Goal: Information Seeking & Learning: Understand process/instructions

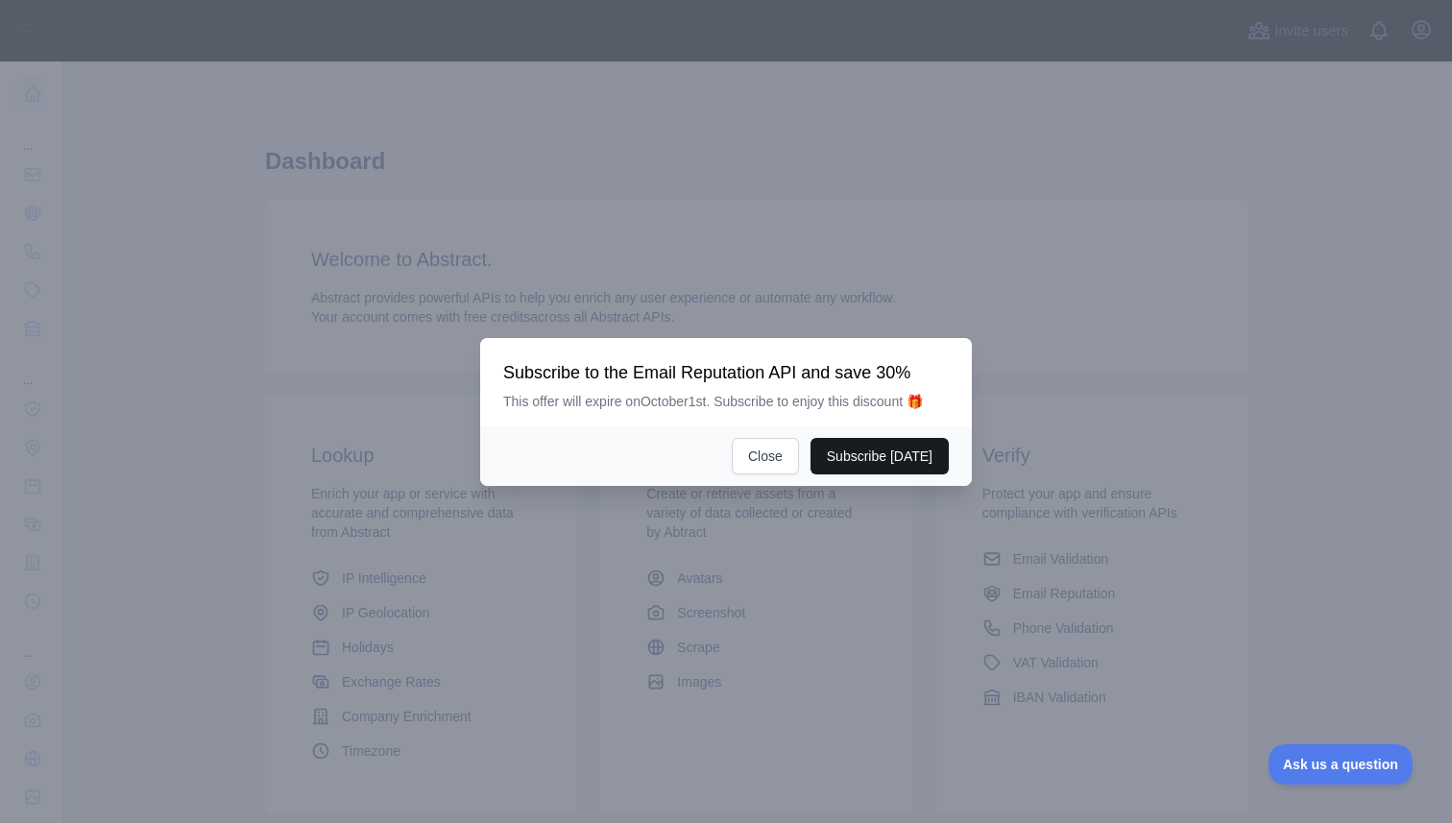
click at [872, 458] on button "Subscribe [DATE]" at bounding box center [880, 456] width 138 height 37
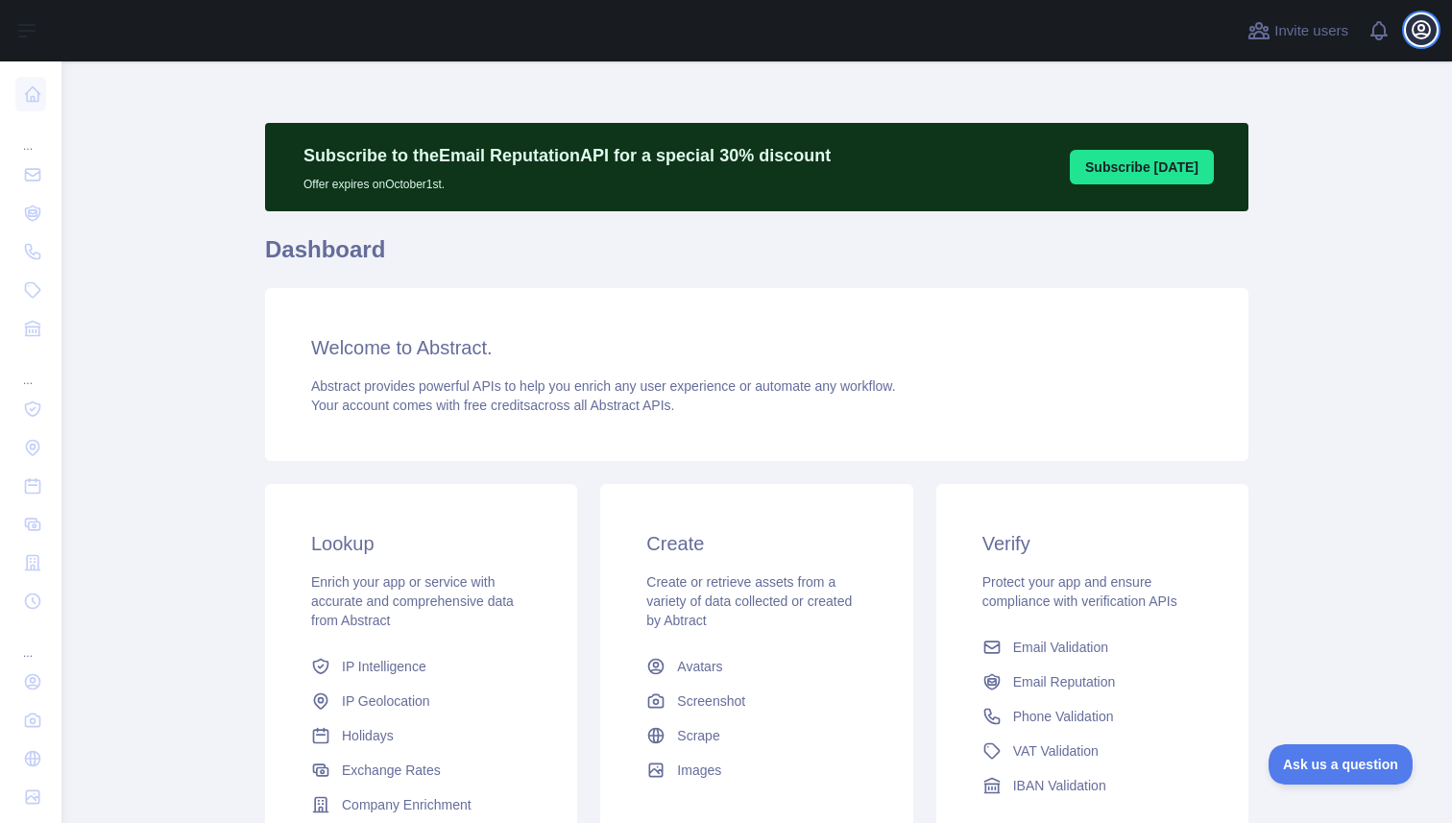
click at [1412, 35] on icon "button" at bounding box center [1421, 29] width 23 height 23
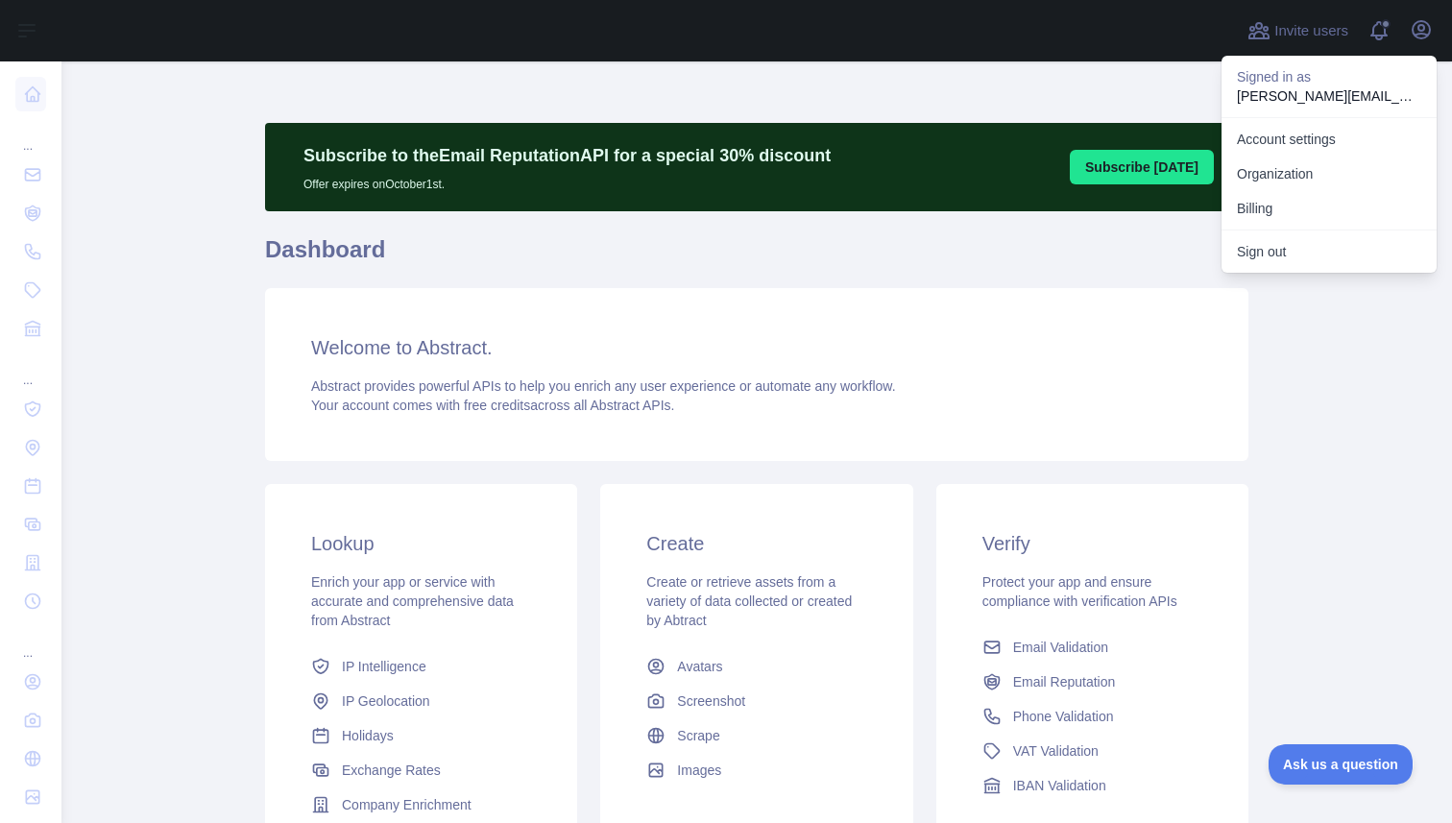
click at [606, 257] on h1 "Dashboard" at bounding box center [757, 257] width 984 height 46
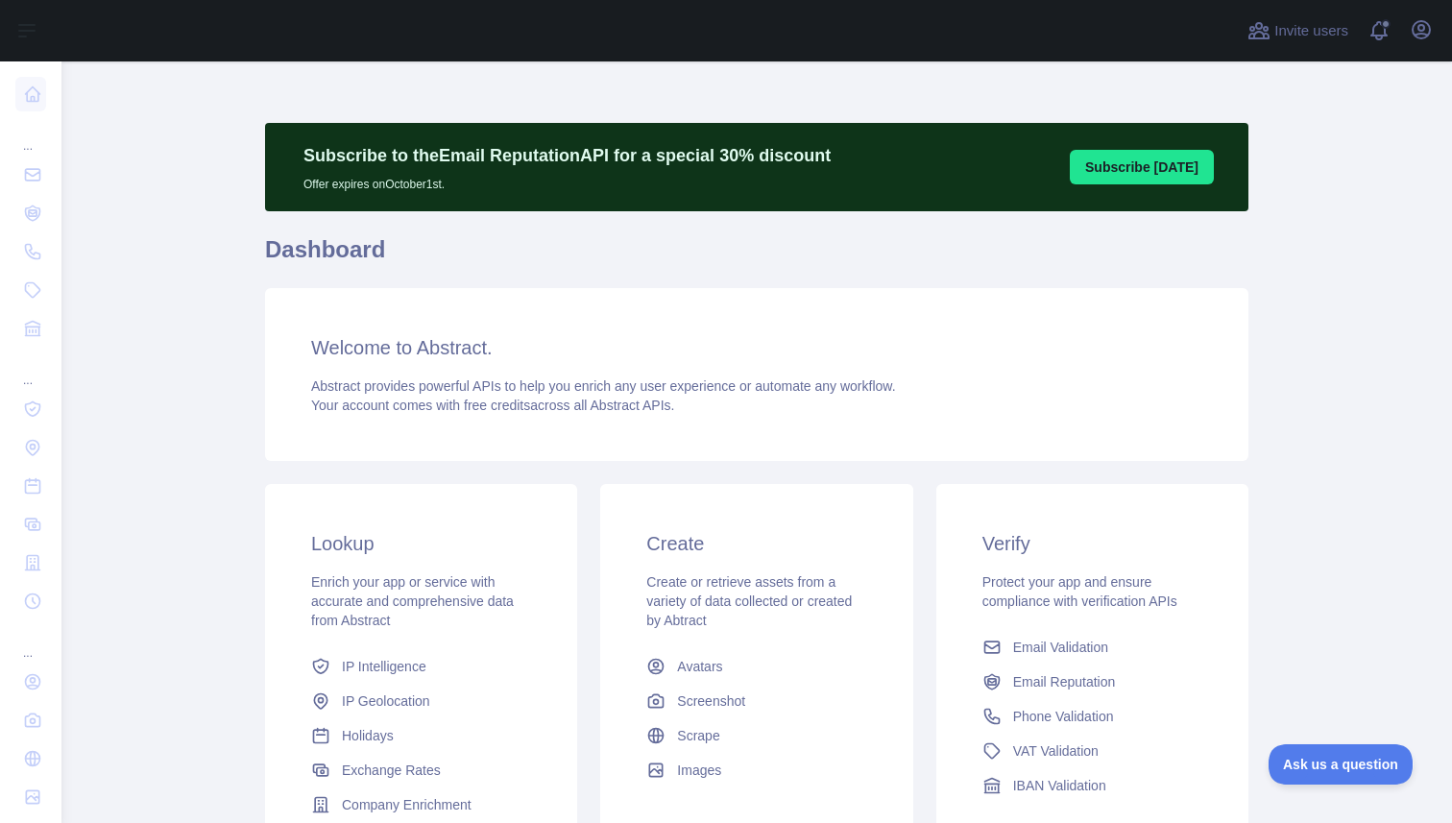
click at [541, 432] on div "Welcome to Abstract. Abstract provides powerful APIs to help you enrich any use…" at bounding box center [757, 374] width 984 height 173
click at [427, 166] on p "Subscribe to the Email Reputation API for a special 30 % discount" at bounding box center [567, 155] width 527 height 27
click at [384, 190] on p "Offer expires on [DATE]." at bounding box center [567, 180] width 527 height 23
click at [1416, 30] on icon "button" at bounding box center [1421, 29] width 23 height 23
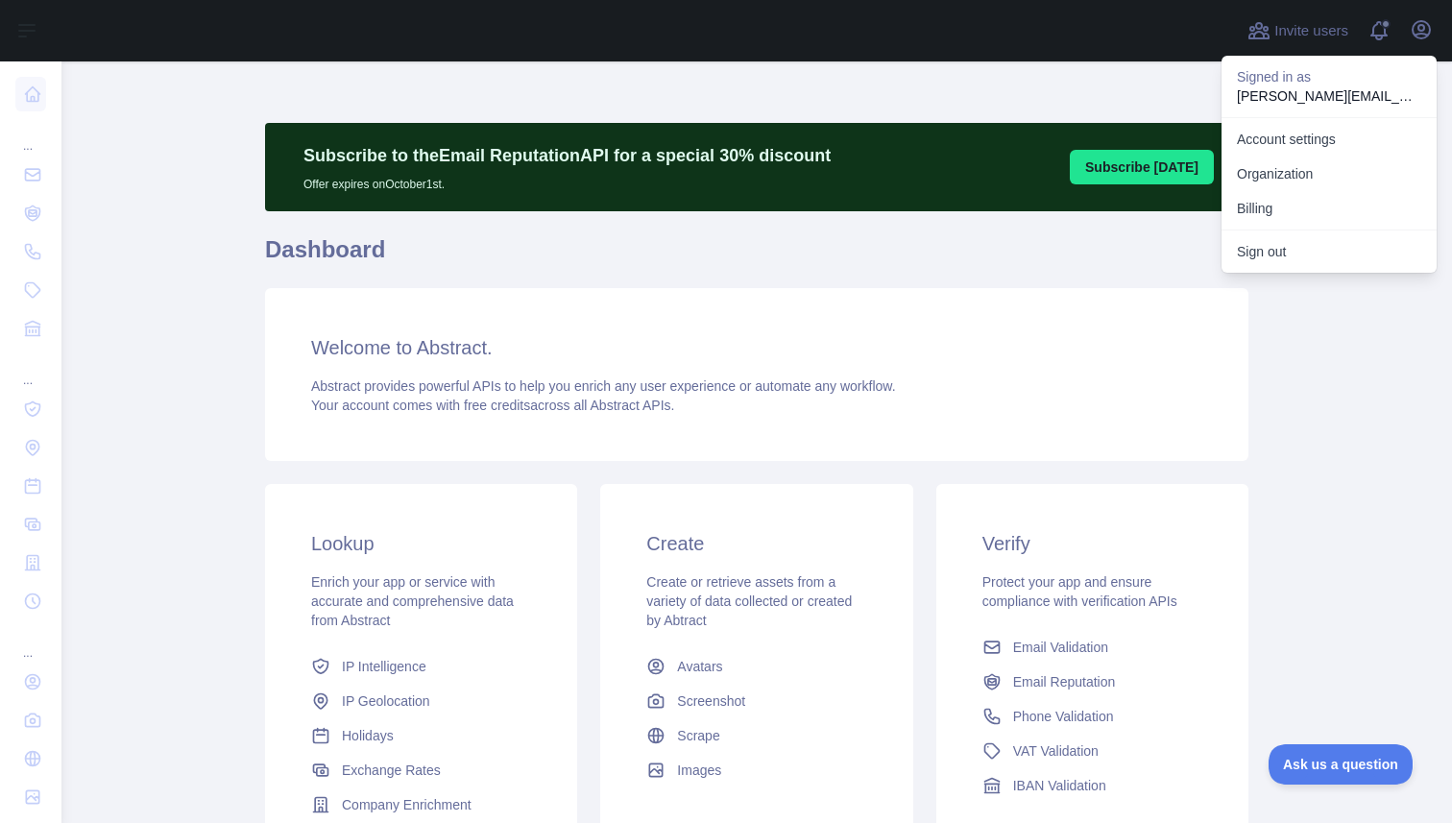
click at [432, 374] on div "Welcome to Abstract. Abstract provides powerful APIs to help you enrich any use…" at bounding box center [757, 374] width 984 height 173
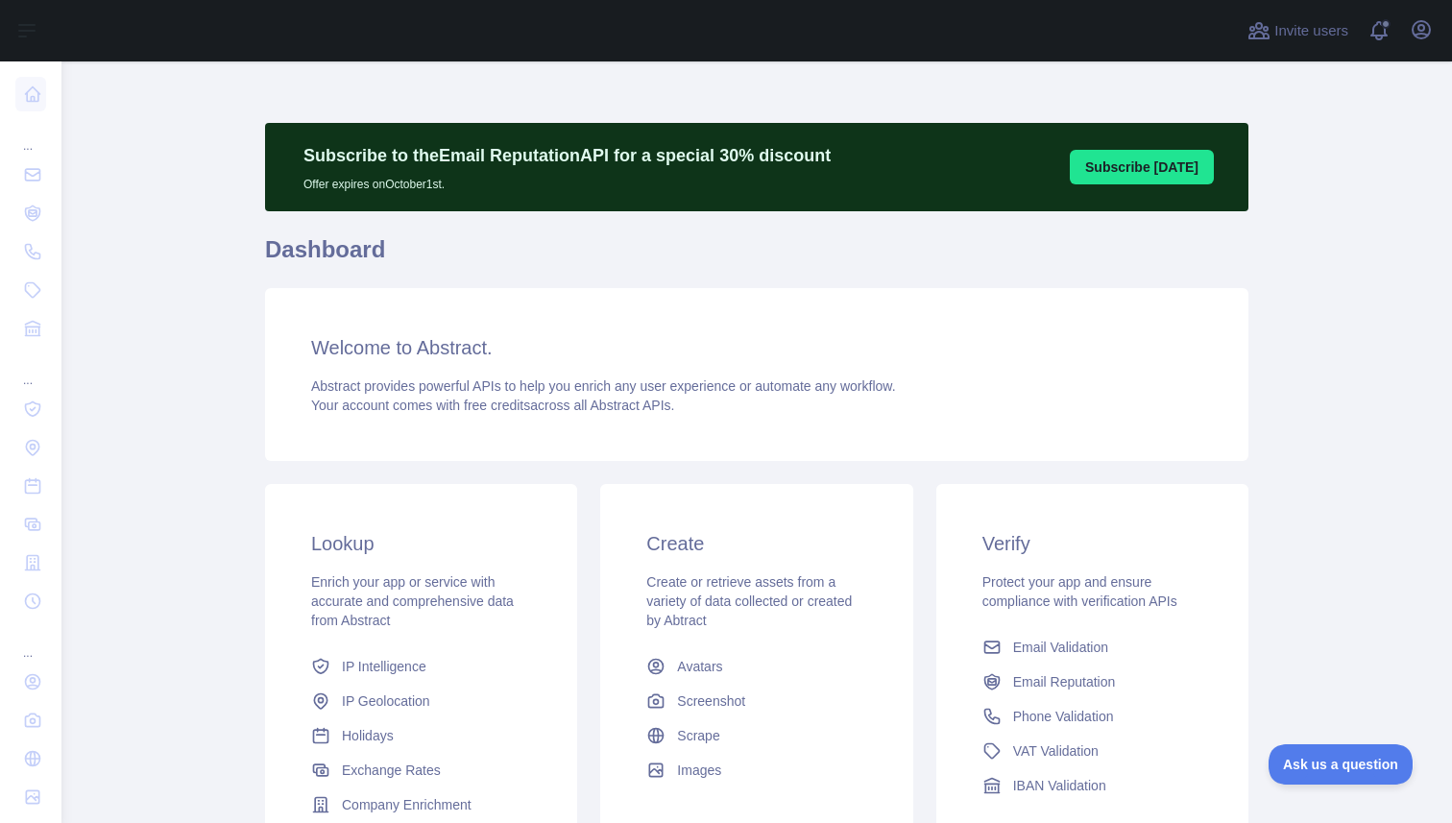
click at [411, 169] on p "Offer expires on [DATE]." at bounding box center [567, 180] width 527 height 23
click at [1122, 157] on button "Subscribe [DATE]" at bounding box center [1142, 167] width 144 height 35
click at [1420, 32] on icon "button" at bounding box center [1421, 29] width 23 height 23
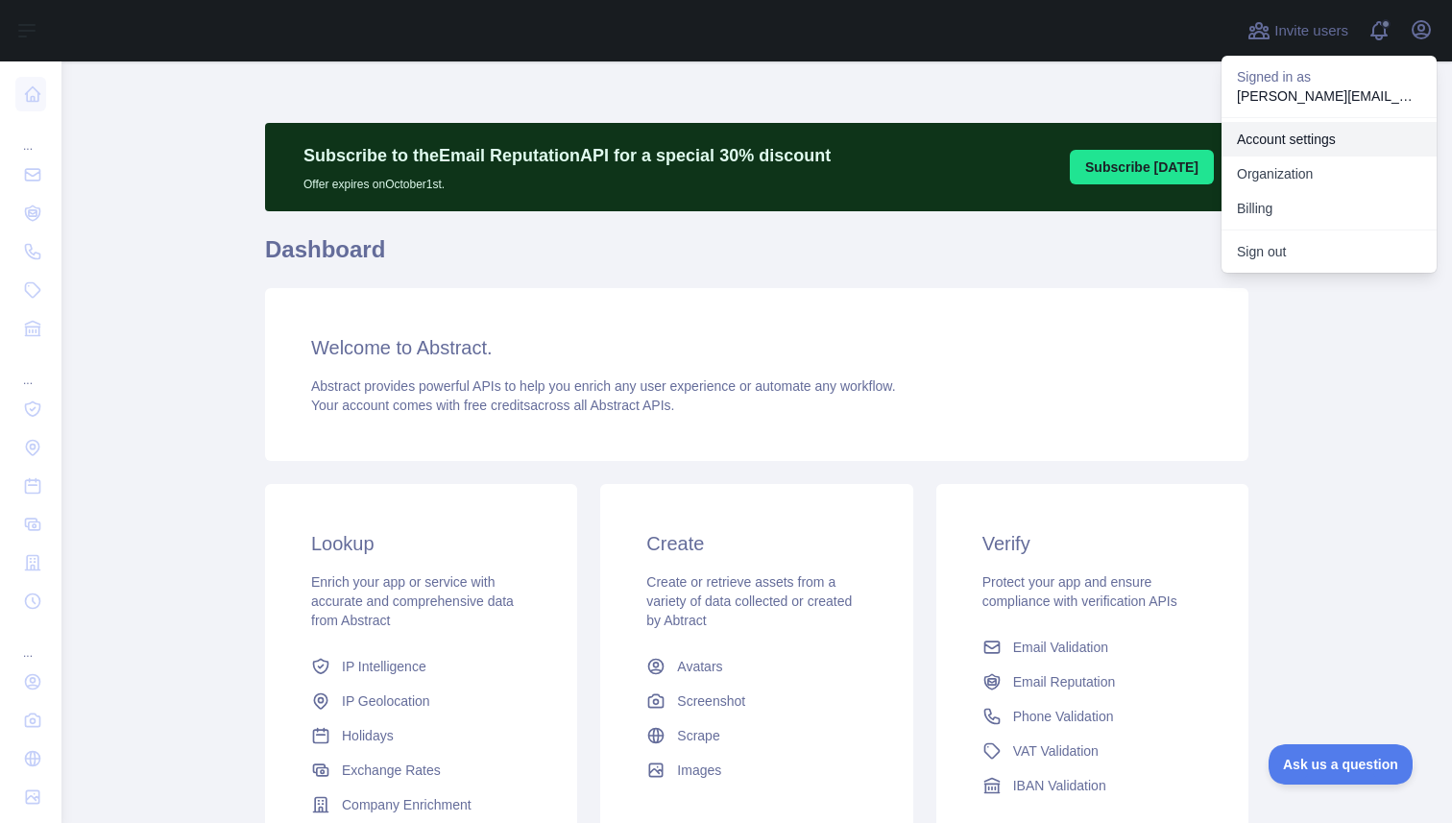
click at [1300, 135] on link "Account settings" at bounding box center [1329, 139] width 215 height 35
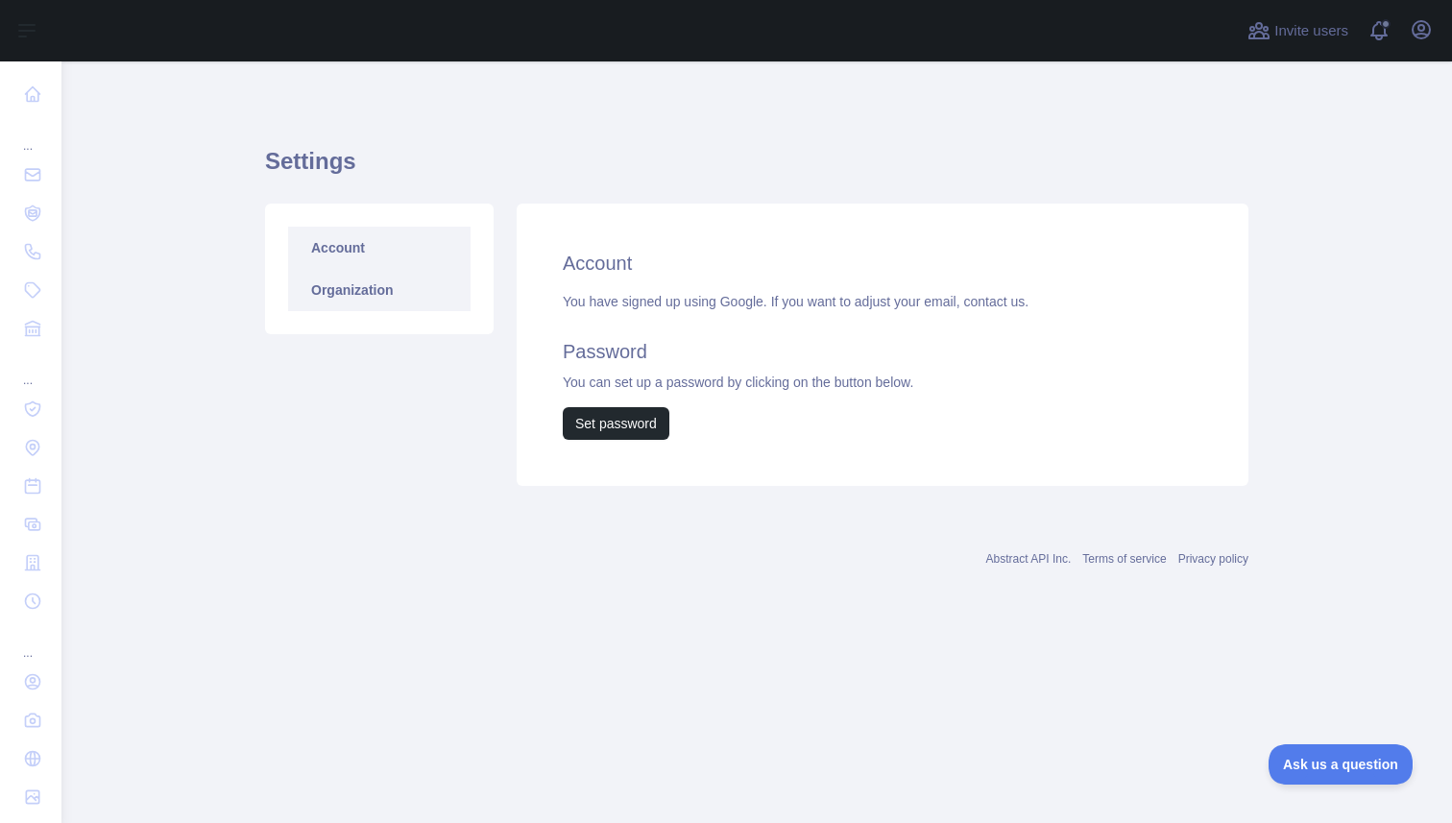
click at [382, 288] on link "Organization" at bounding box center [379, 290] width 183 height 42
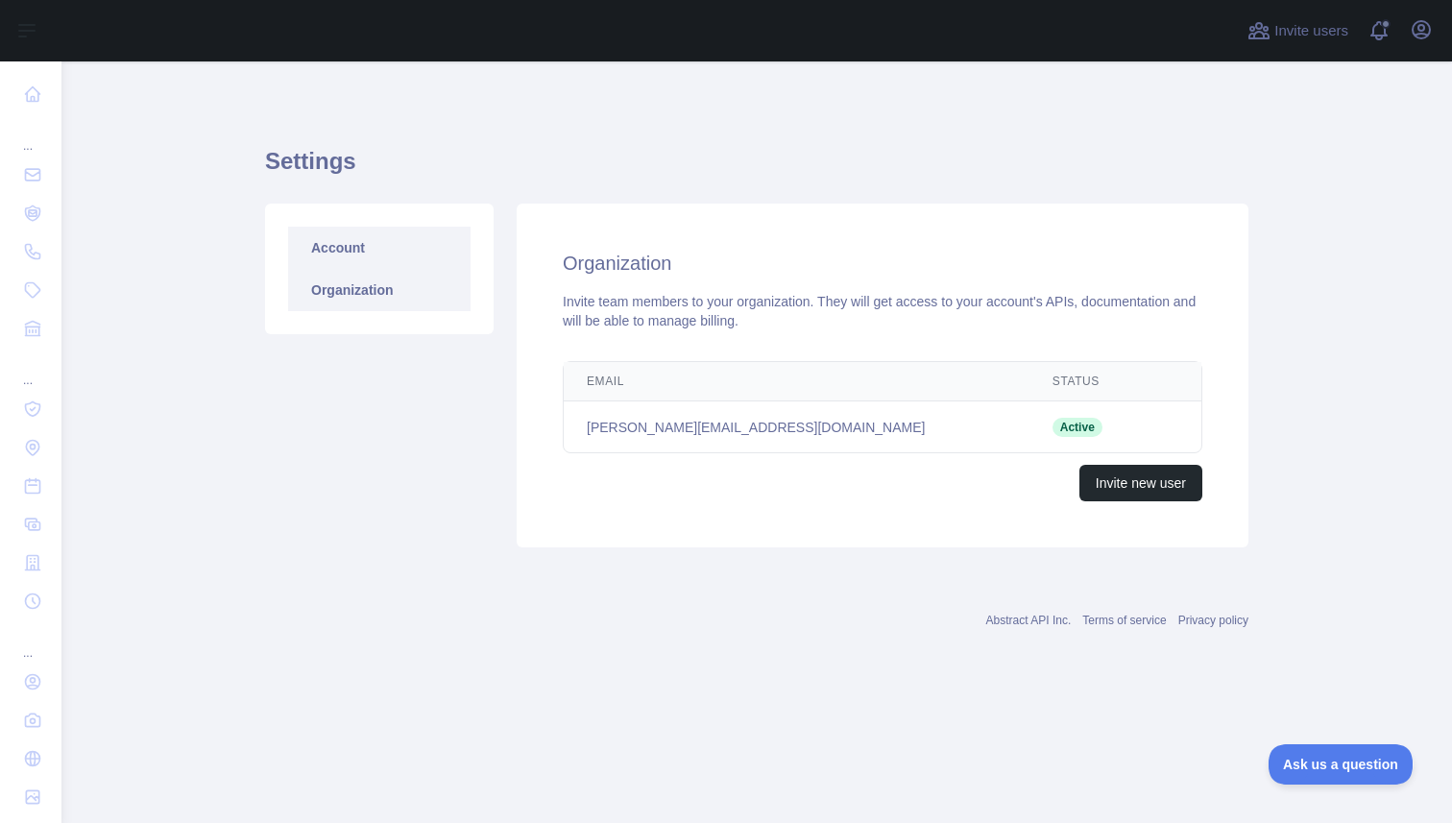
click at [369, 260] on link "Account" at bounding box center [379, 248] width 183 height 42
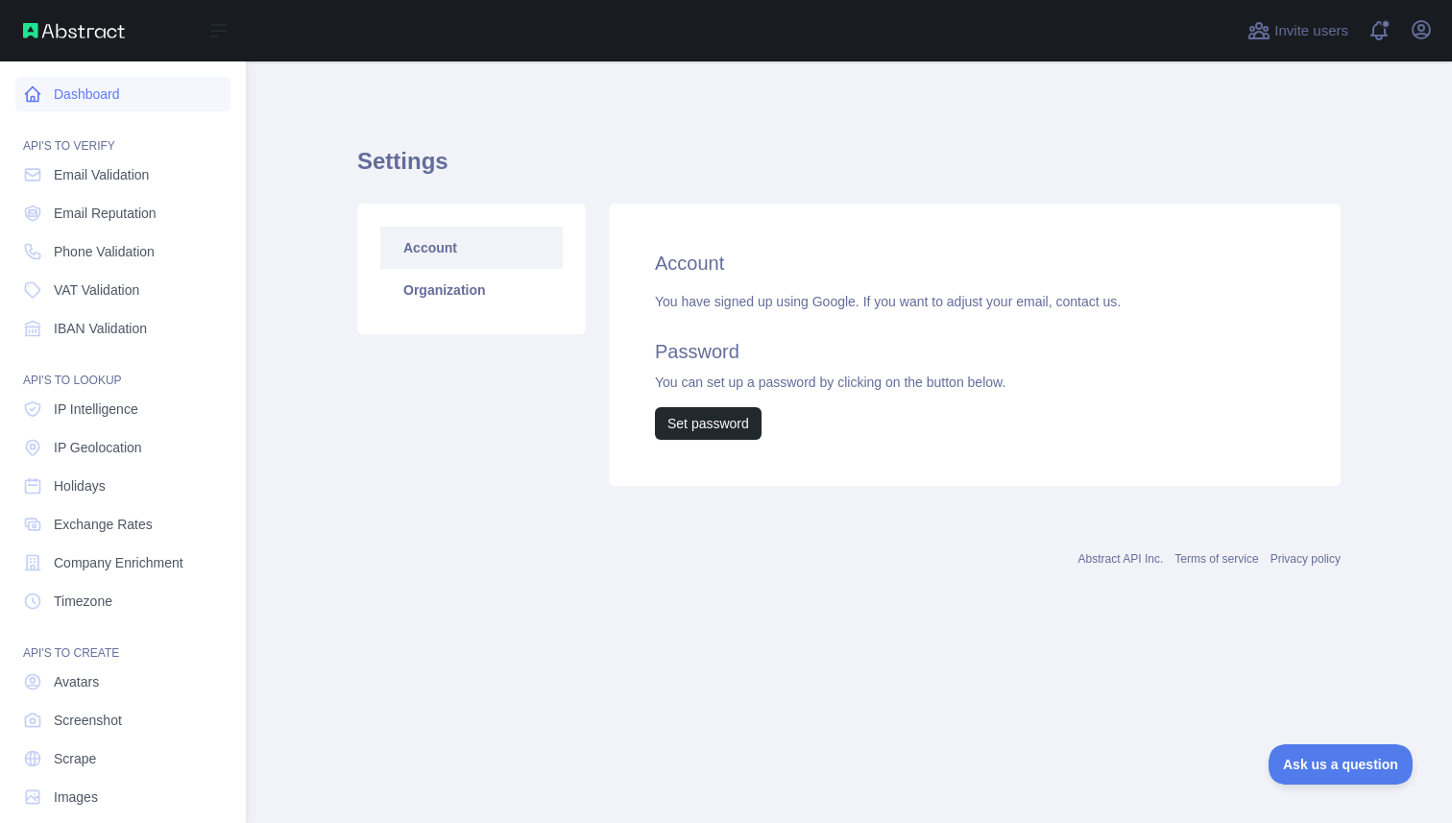
click at [89, 106] on link "Dashboard" at bounding box center [122, 94] width 215 height 35
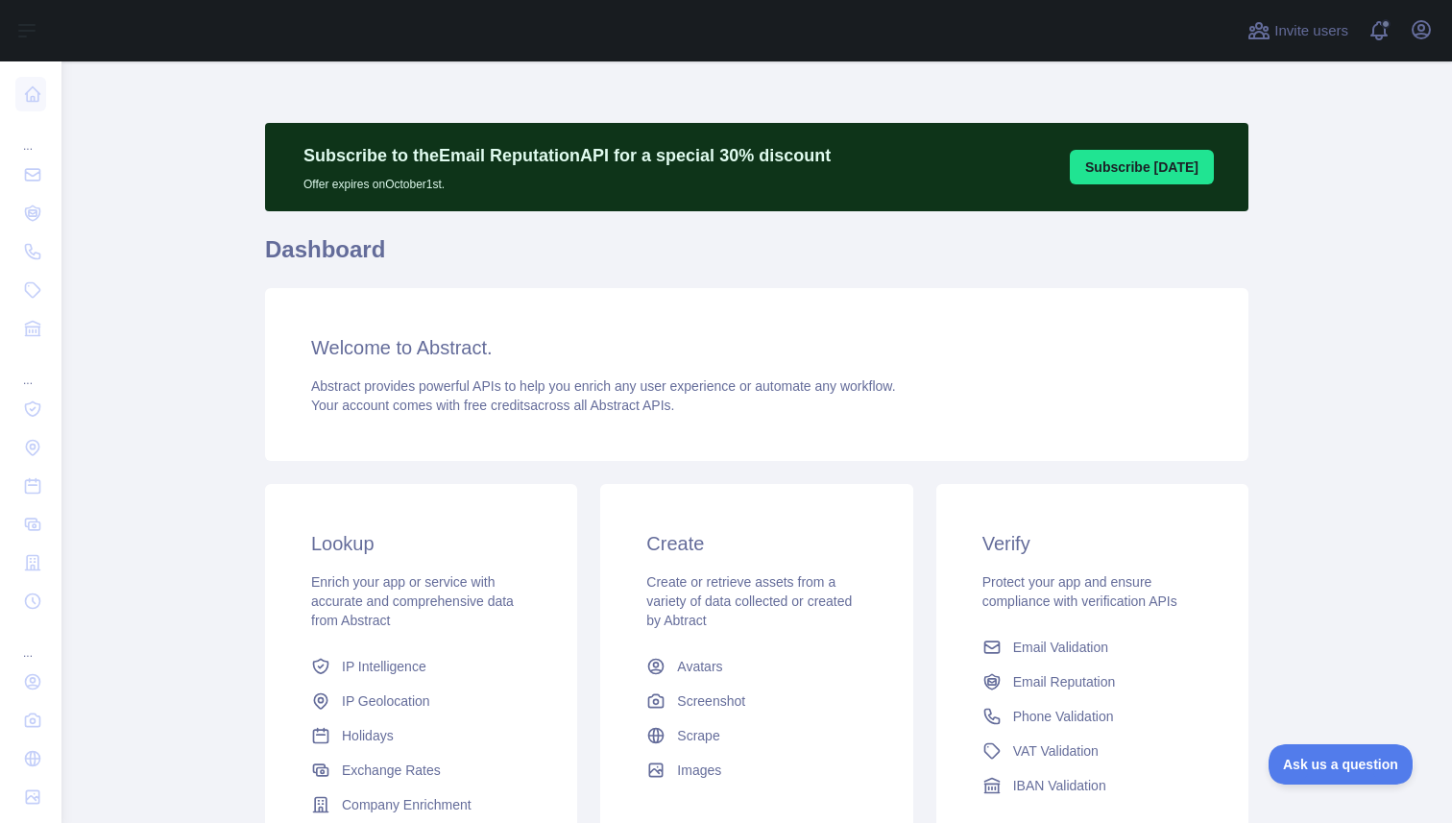
scroll to position [222, 0]
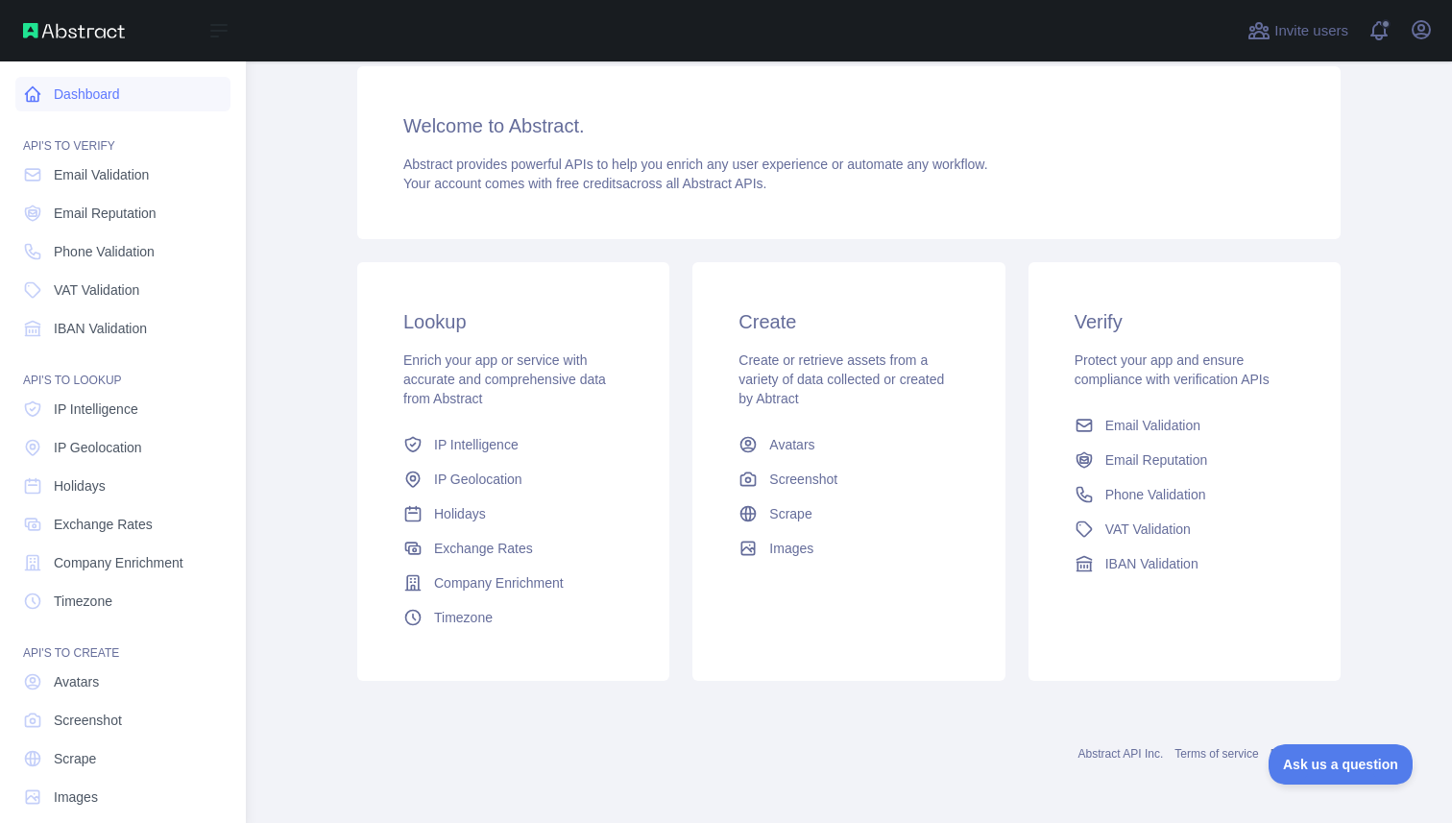
click at [92, 99] on link "Dashboard" at bounding box center [122, 94] width 215 height 35
click at [51, 96] on link "Dashboard" at bounding box center [122, 94] width 215 height 35
click at [69, 36] on img at bounding box center [74, 30] width 102 height 15
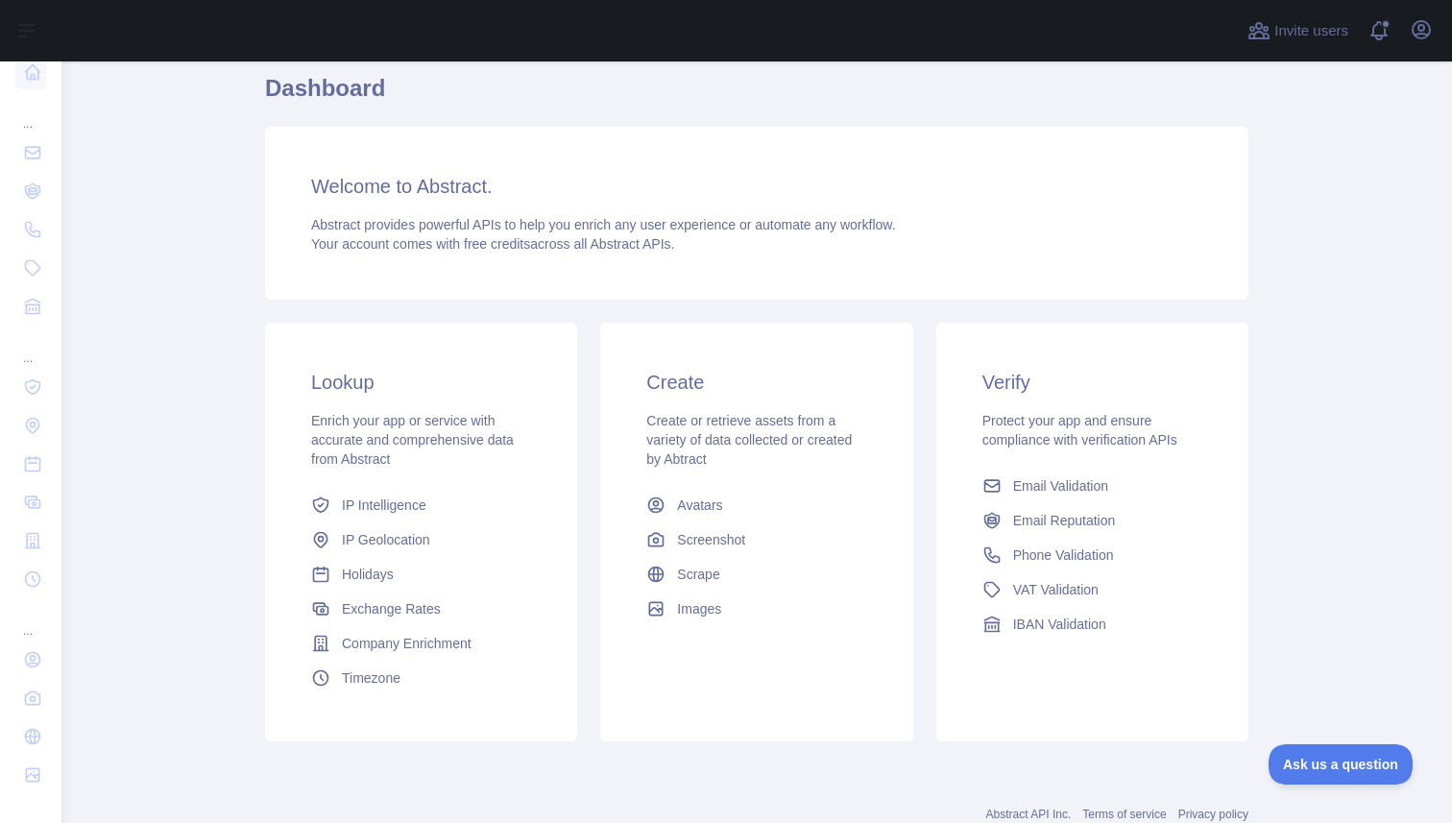
scroll to position [98, 0]
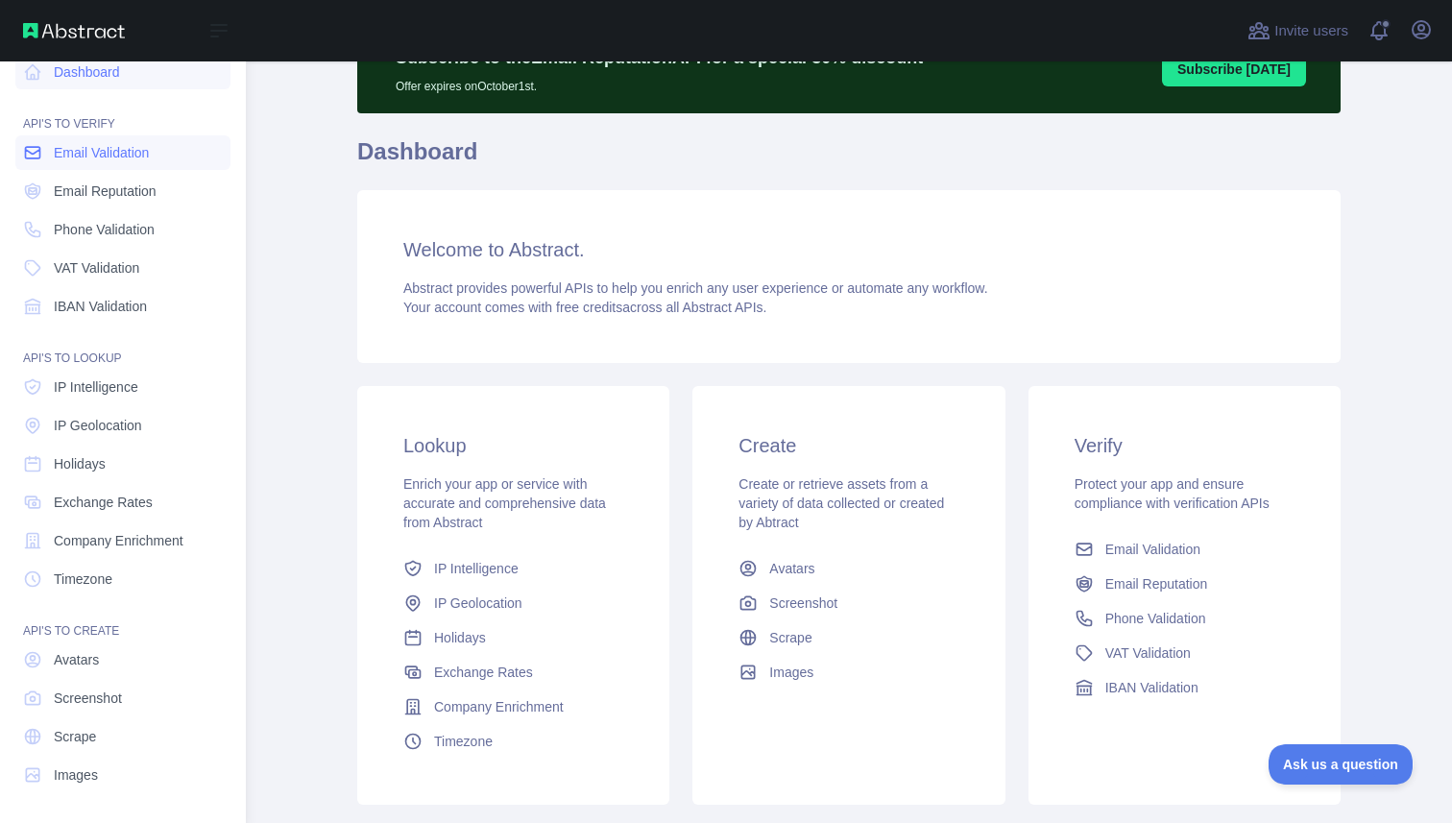
click at [87, 154] on span "Email Validation" at bounding box center [101, 152] width 95 height 19
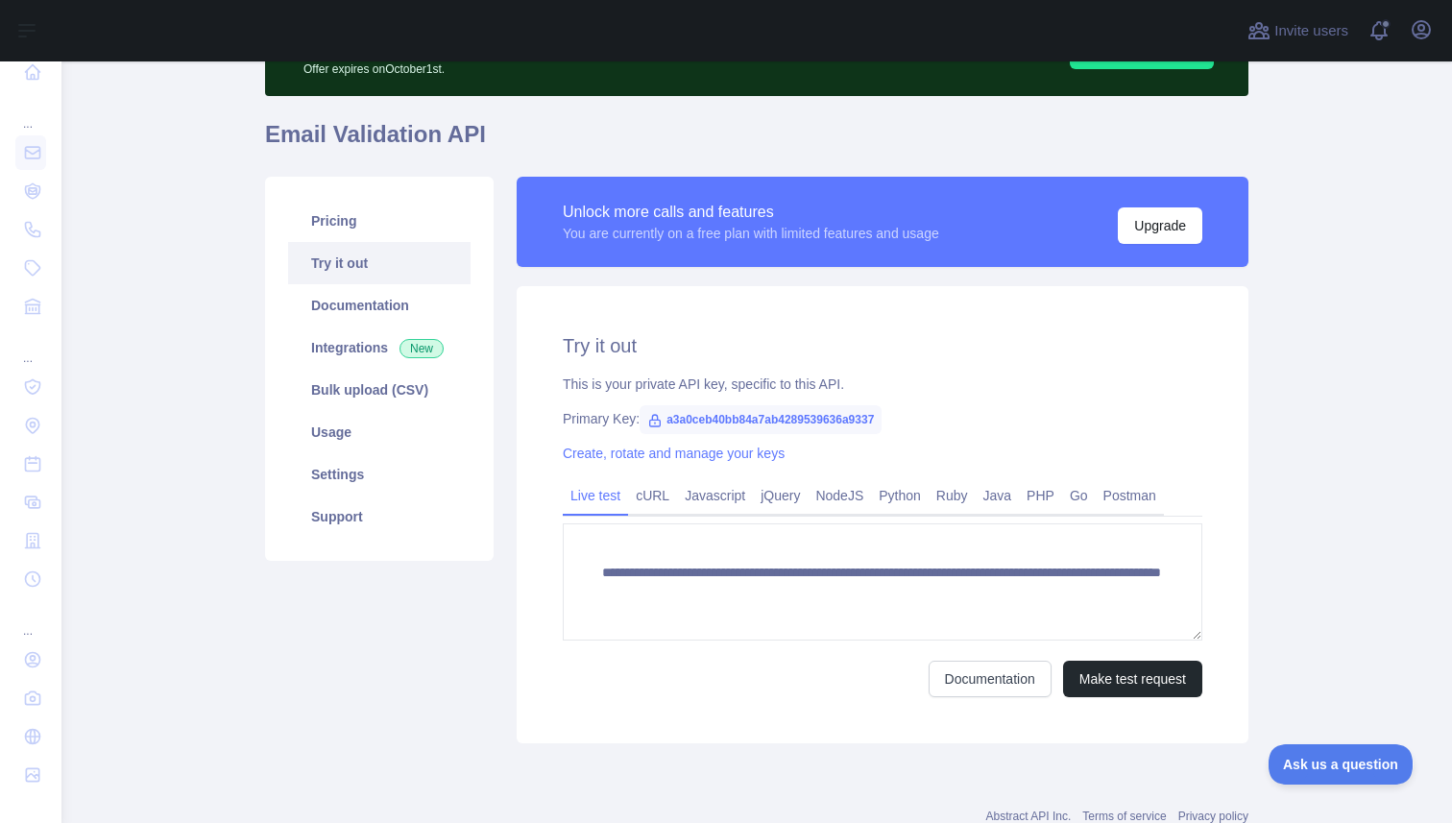
scroll to position [123, 0]
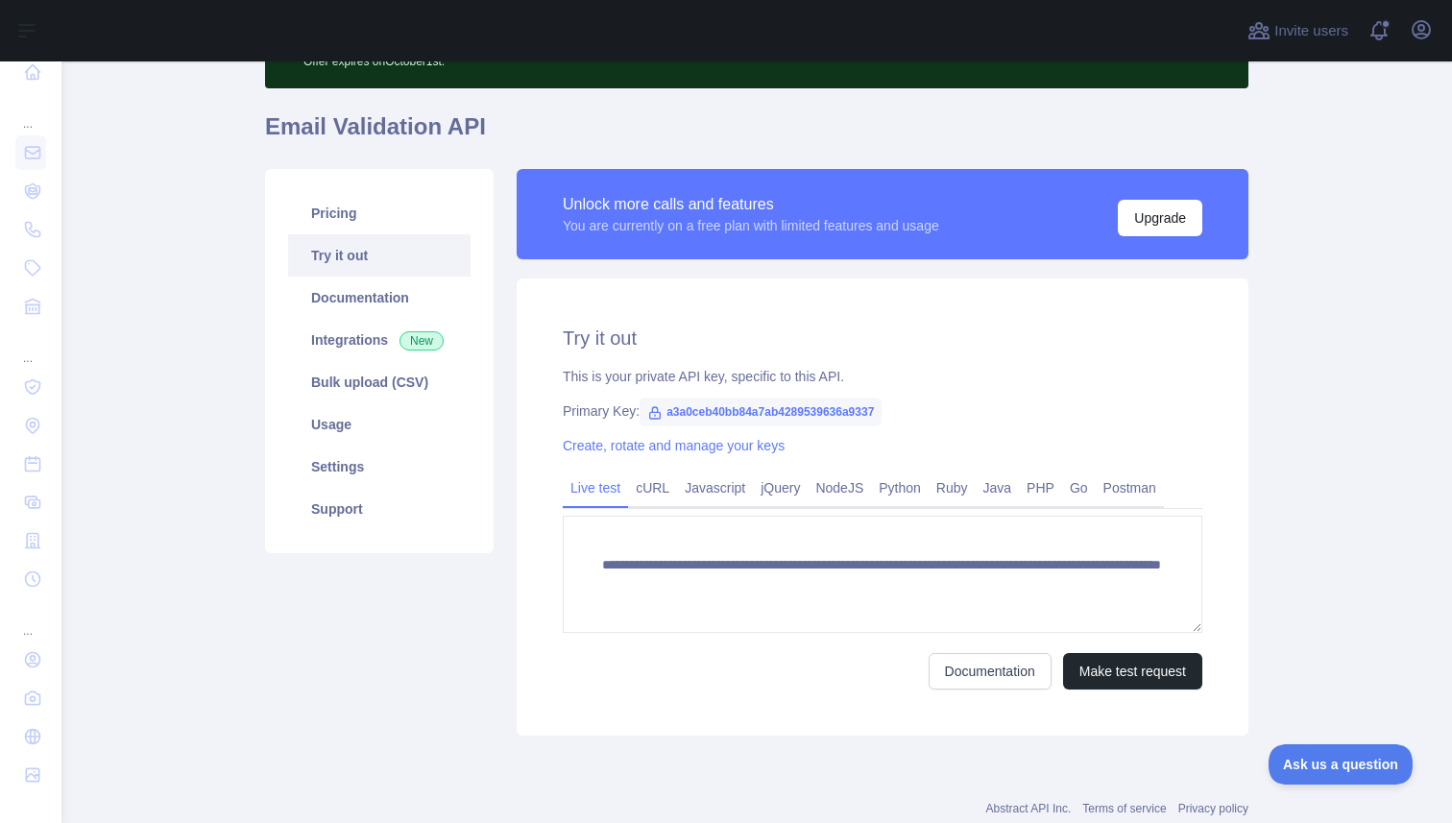
click at [800, 416] on span "a3a0ceb40bb84a7ab4289539636a9337" at bounding box center [761, 412] width 242 height 29
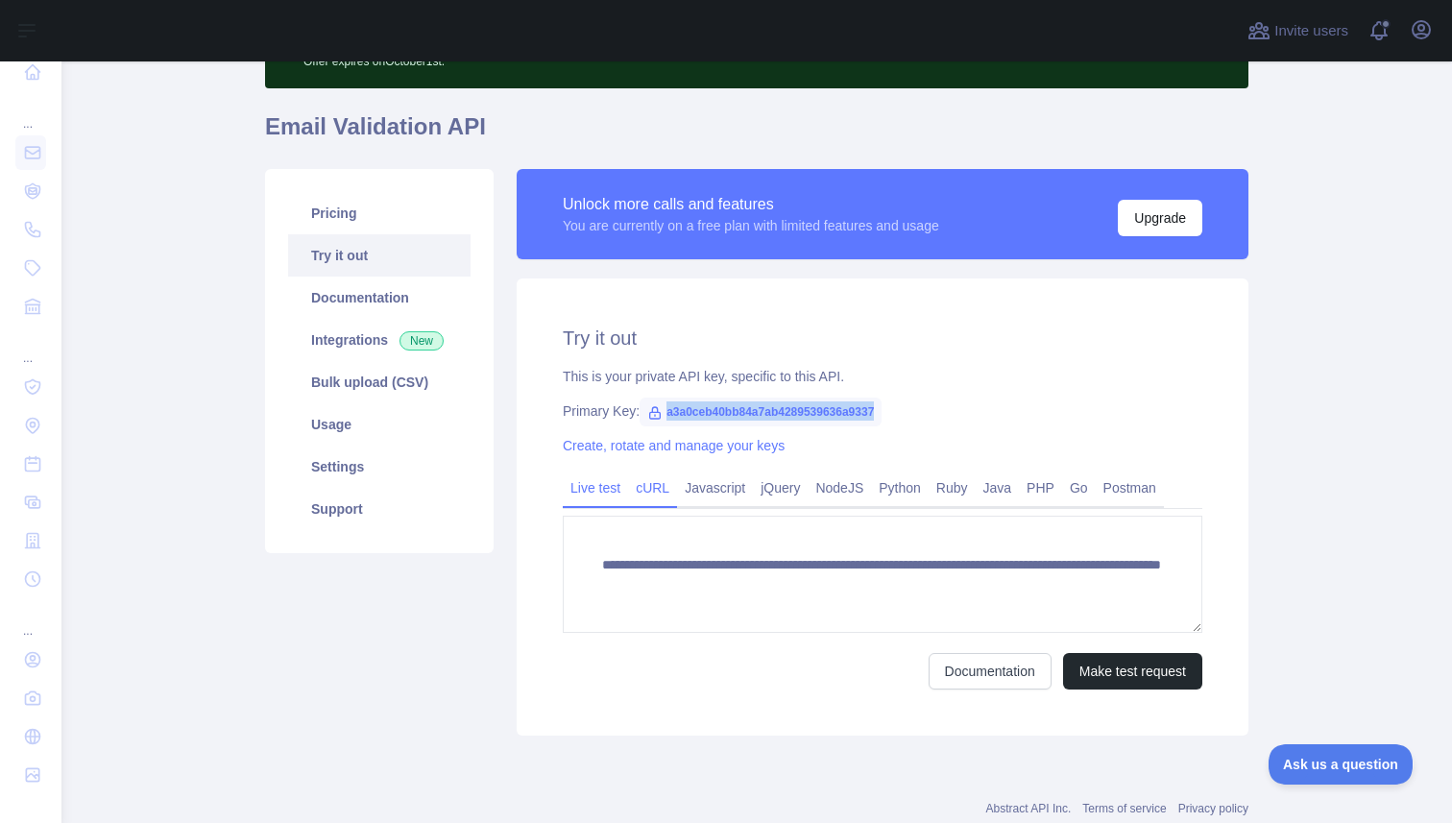
click at [662, 487] on link "cURL" at bounding box center [652, 488] width 49 height 31
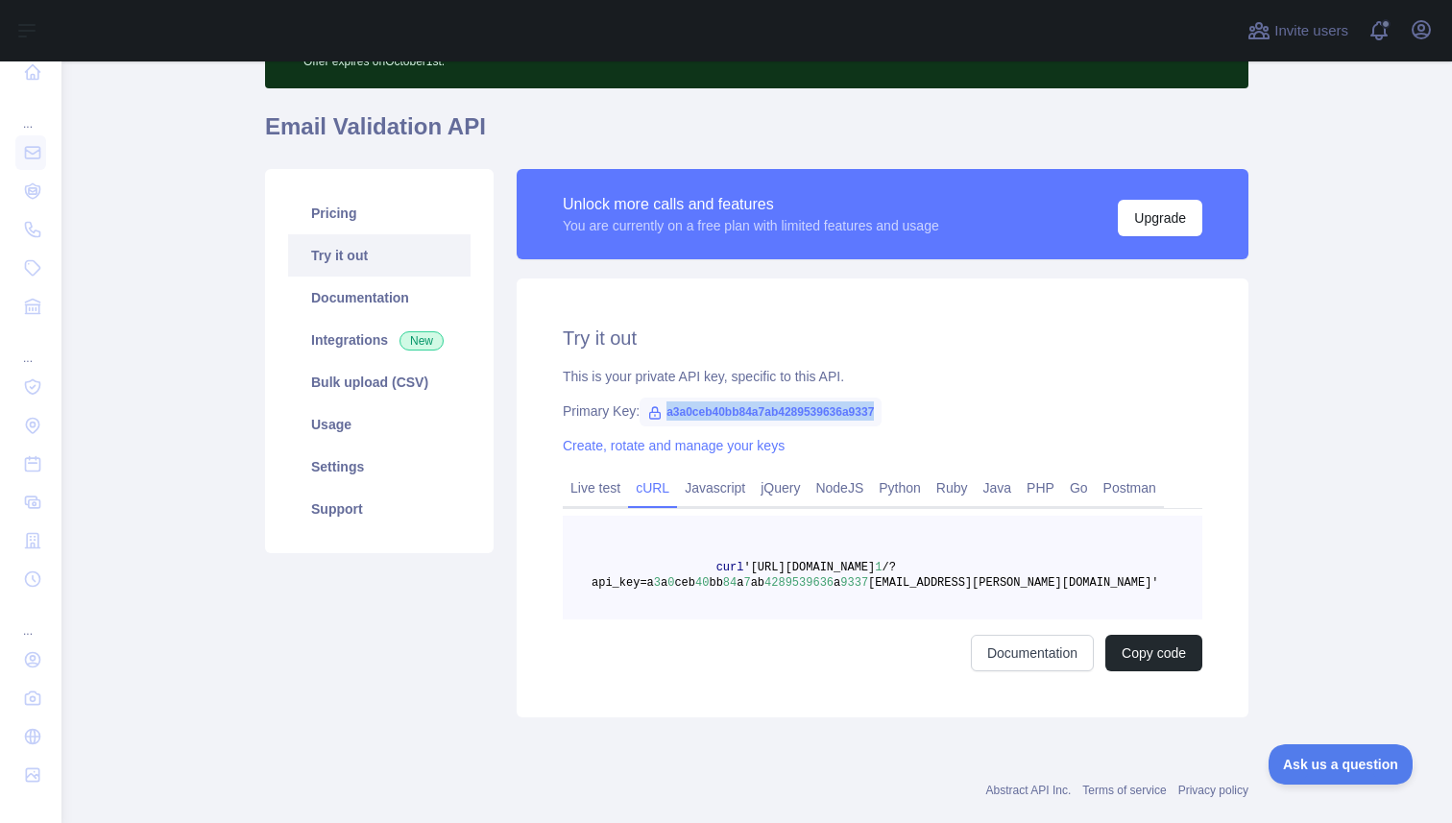
scroll to position [159, 0]
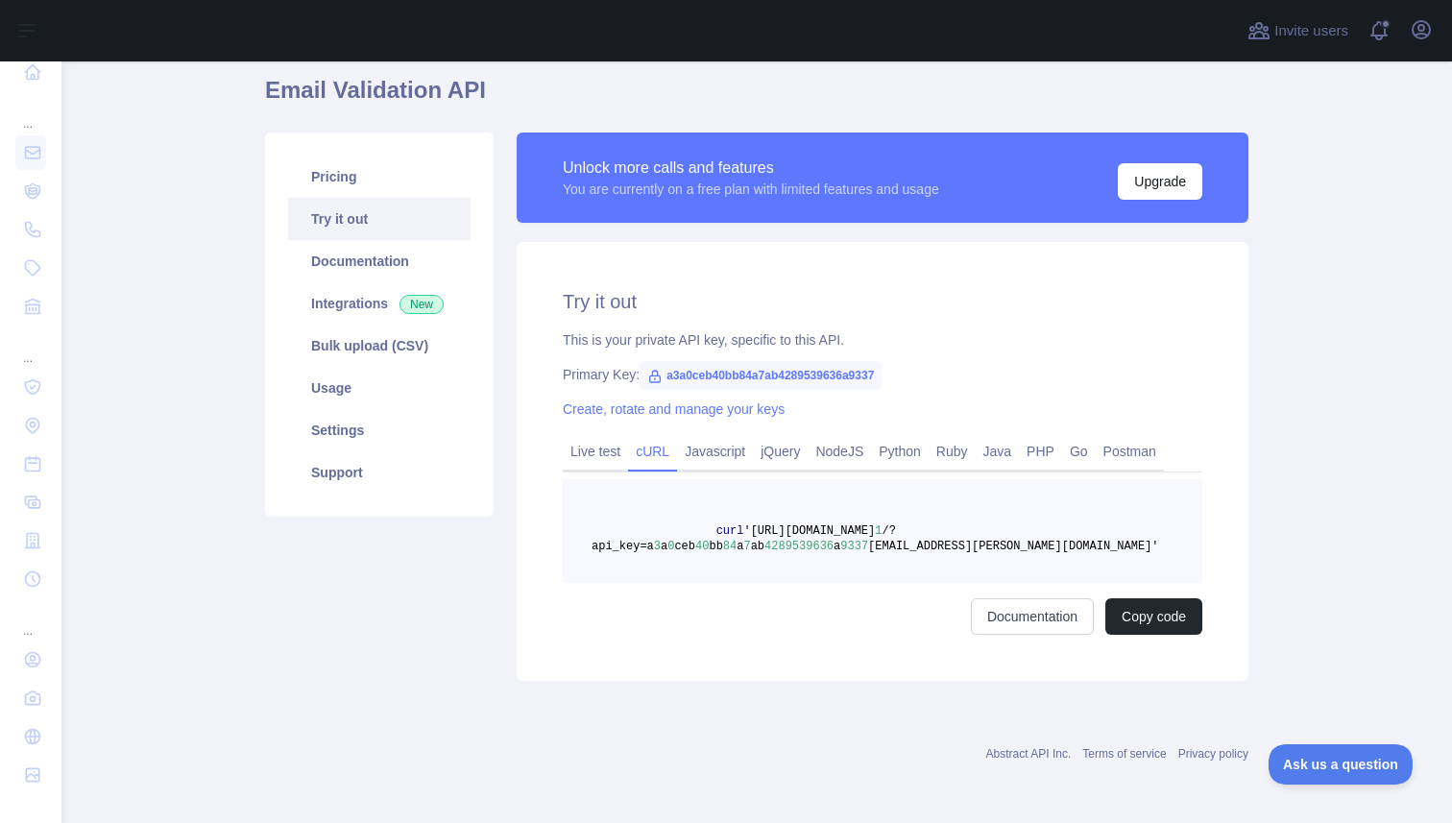
click at [622, 550] on span "/?api_key=a" at bounding box center [744, 538] width 305 height 29
click at [1138, 450] on link "Postman" at bounding box center [1130, 451] width 68 height 31
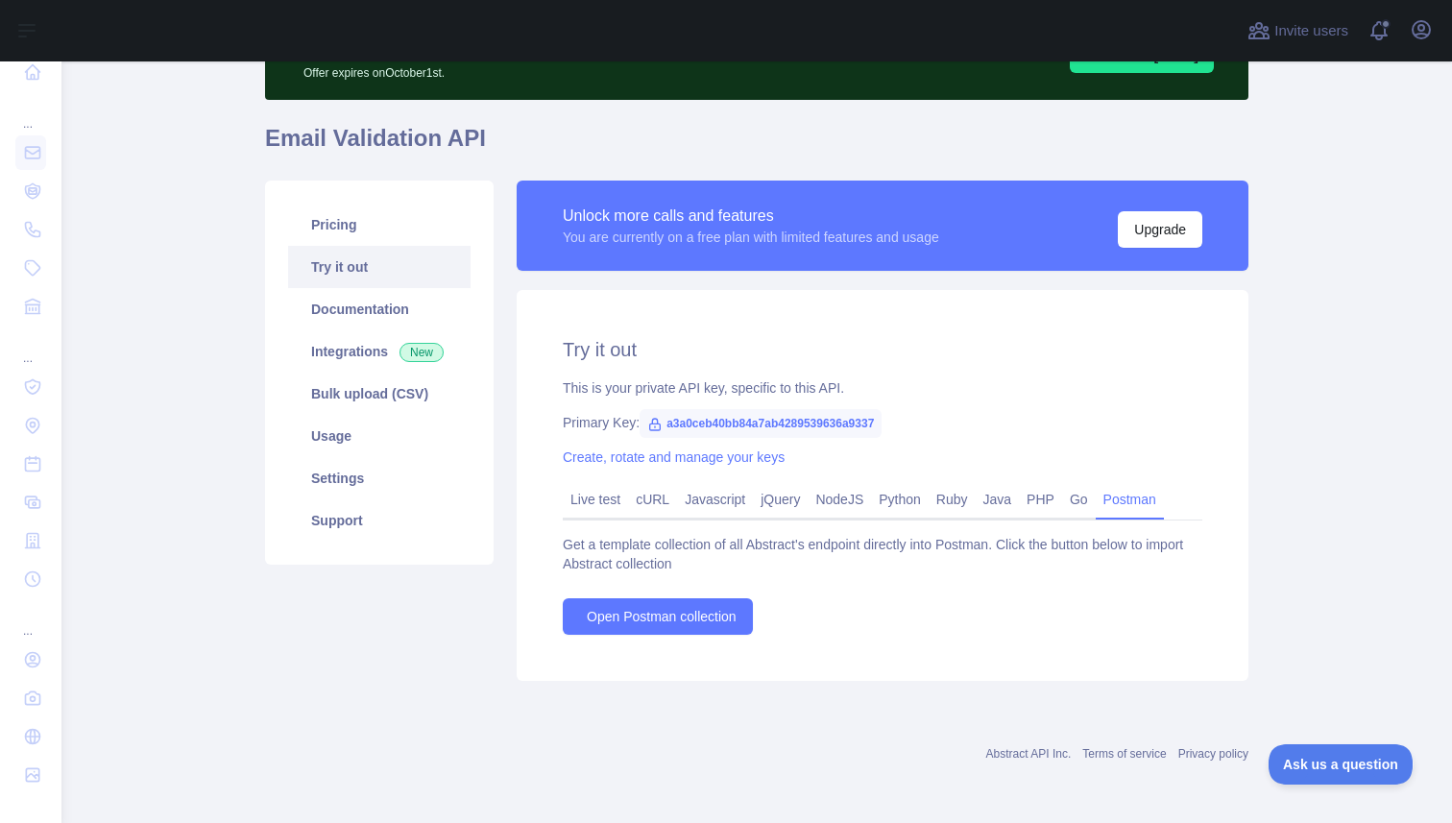
scroll to position [111, 0]
click at [720, 618] on span "Open Postman collection" at bounding box center [662, 616] width 150 height 19
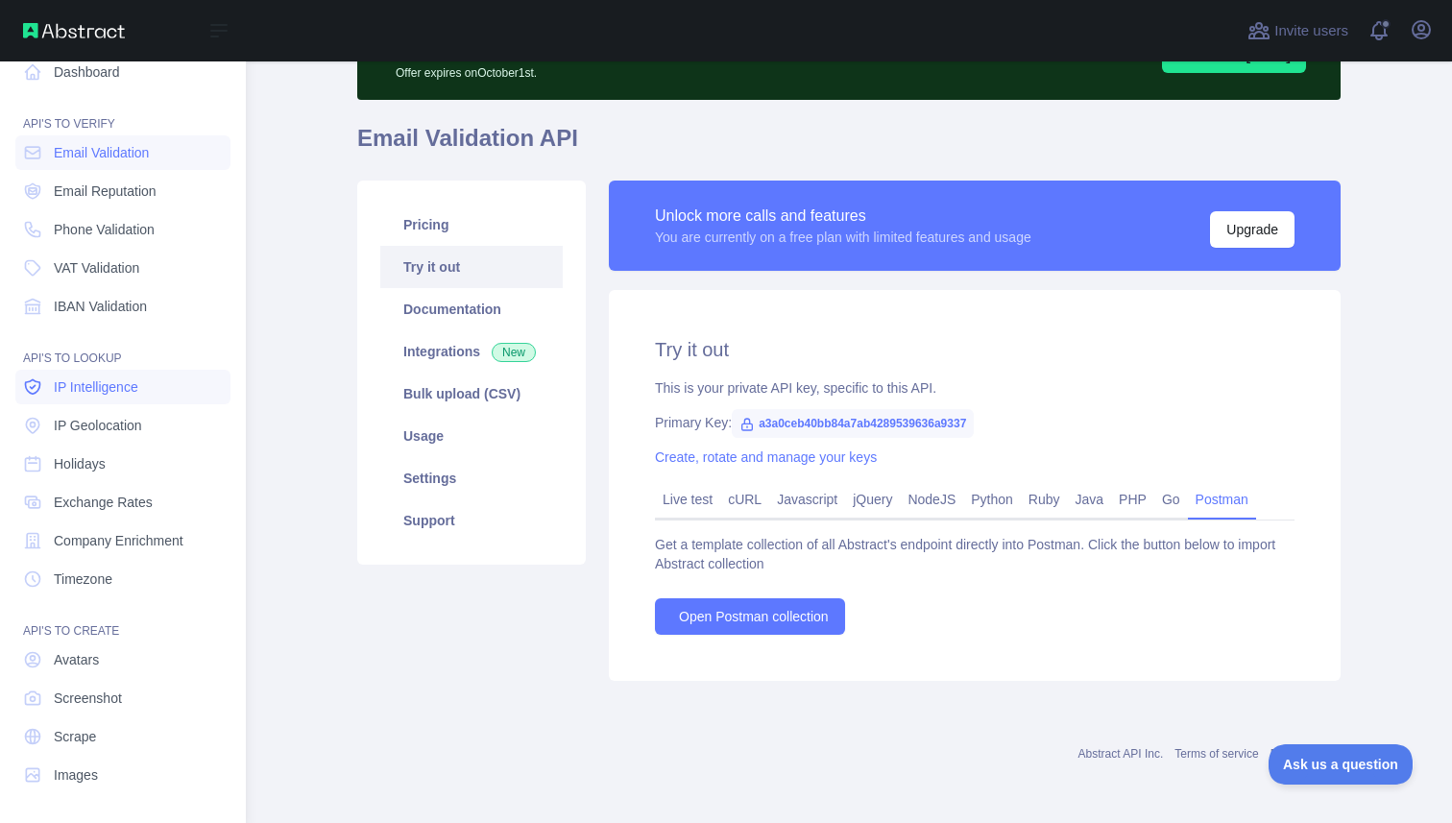
click at [124, 387] on span "IP Intelligence" at bounding box center [96, 387] width 85 height 19
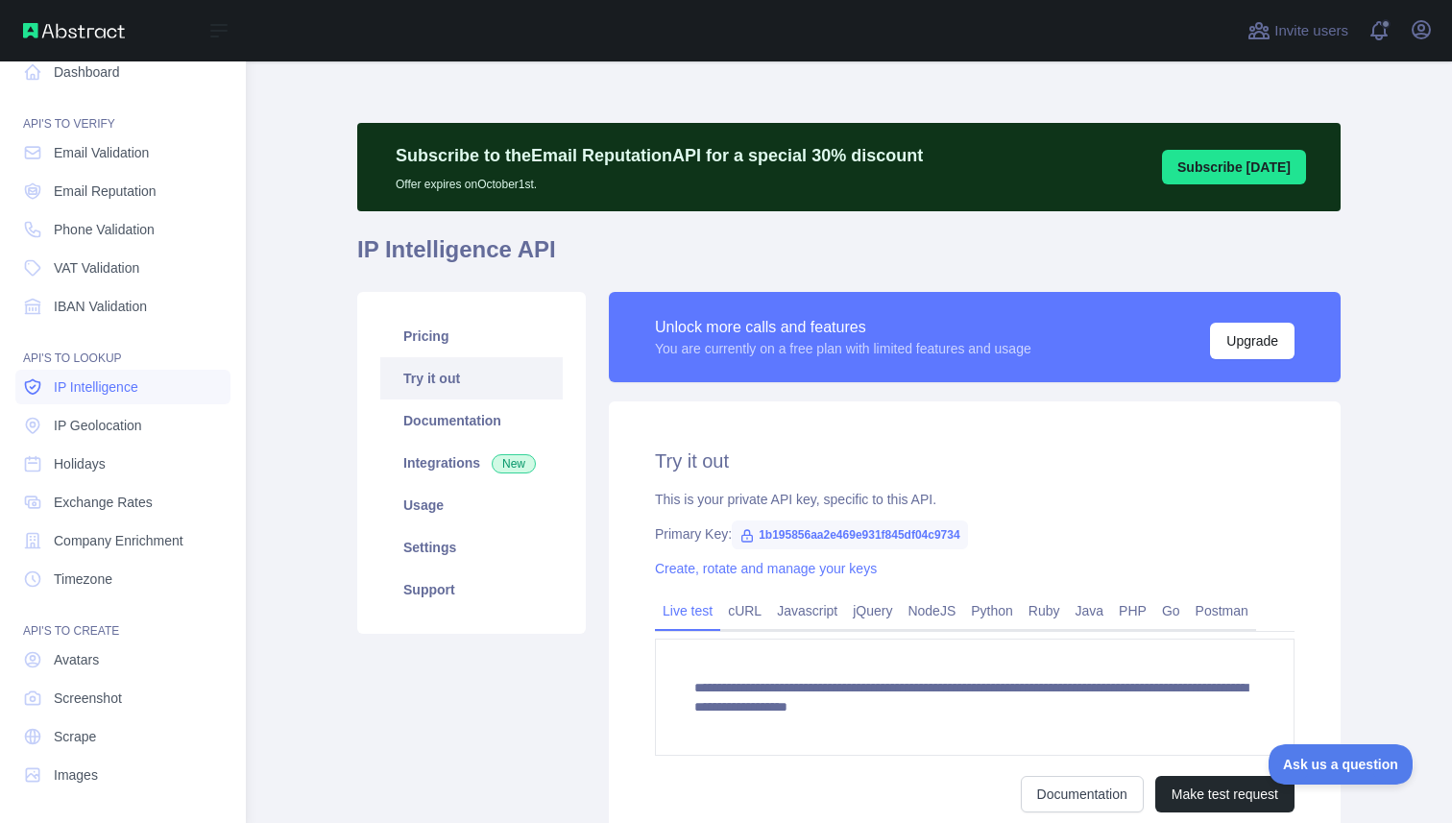
click at [120, 387] on span "IP Intelligence" at bounding box center [96, 387] width 85 height 19
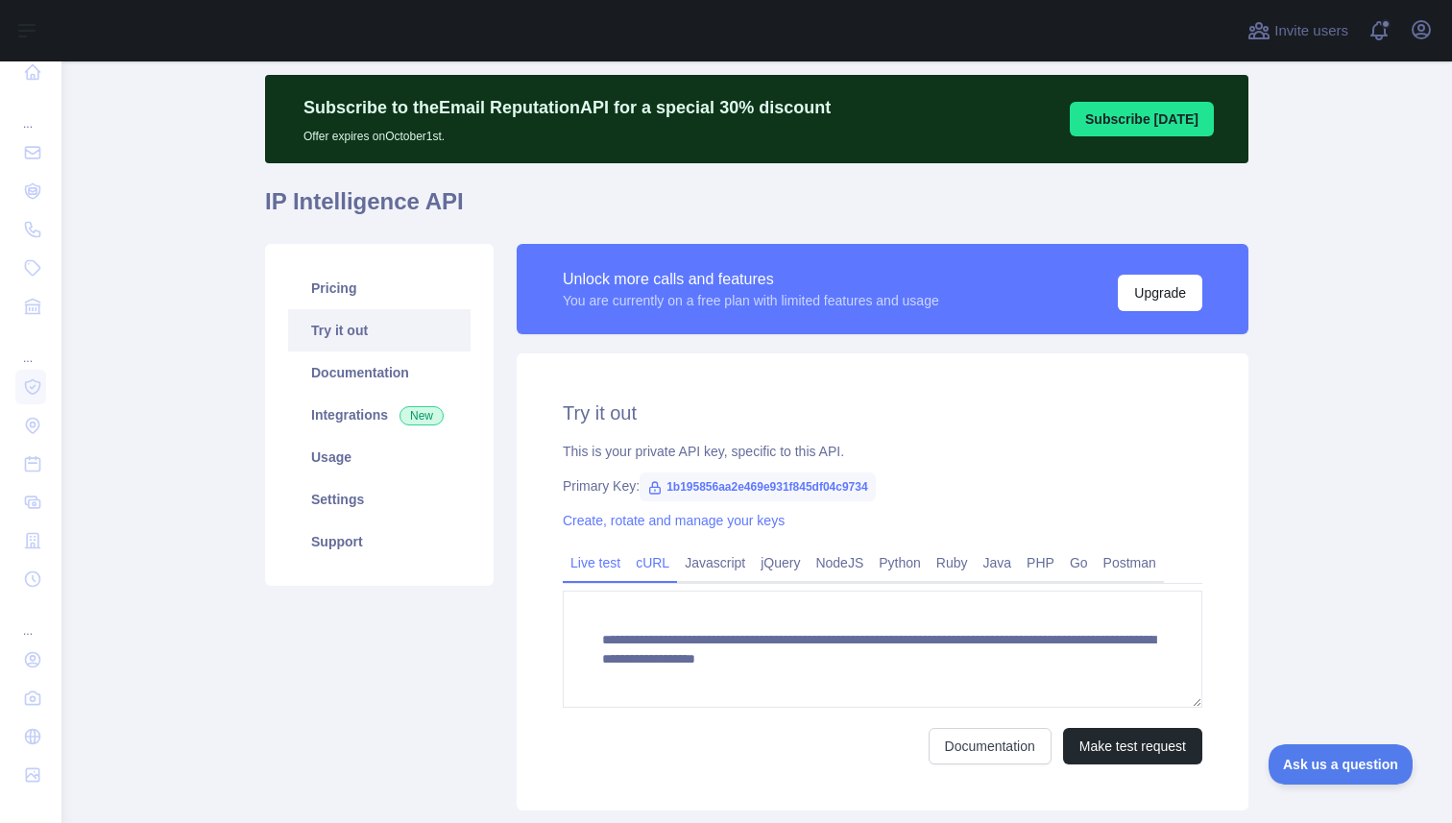
scroll to position [53, 0]
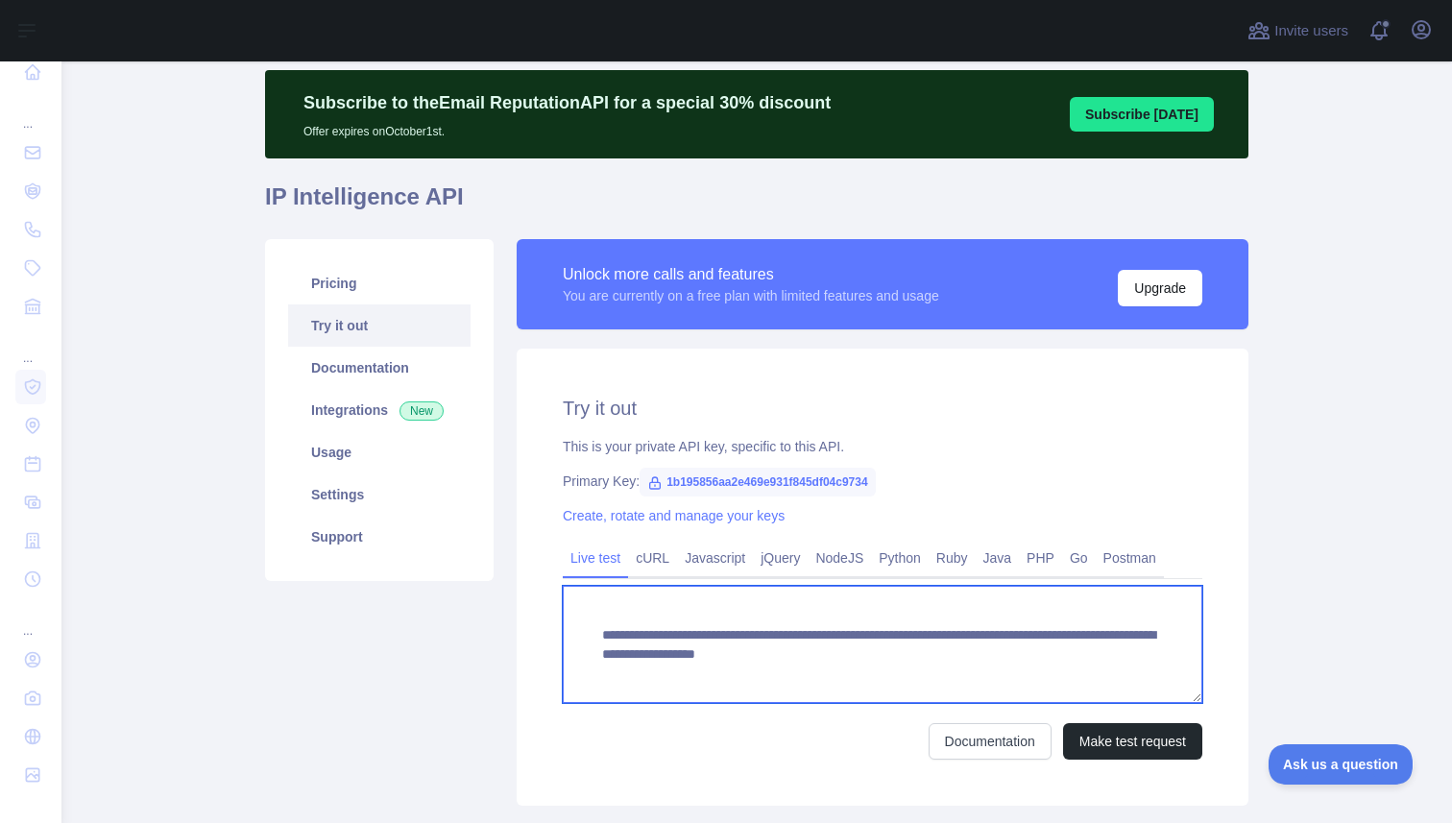
drag, startPoint x: 863, startPoint y: 633, endPoint x: 602, endPoint y: 636, distance: 260.3
click at [602, 636] on textarea "**********" at bounding box center [883, 644] width 640 height 117
click at [874, 633] on textarea "**********" at bounding box center [883, 644] width 640 height 117
drag, startPoint x: 874, startPoint y: 633, endPoint x: 651, endPoint y: 643, distance: 223.1
click at [651, 643] on textarea "**********" at bounding box center [883, 644] width 640 height 117
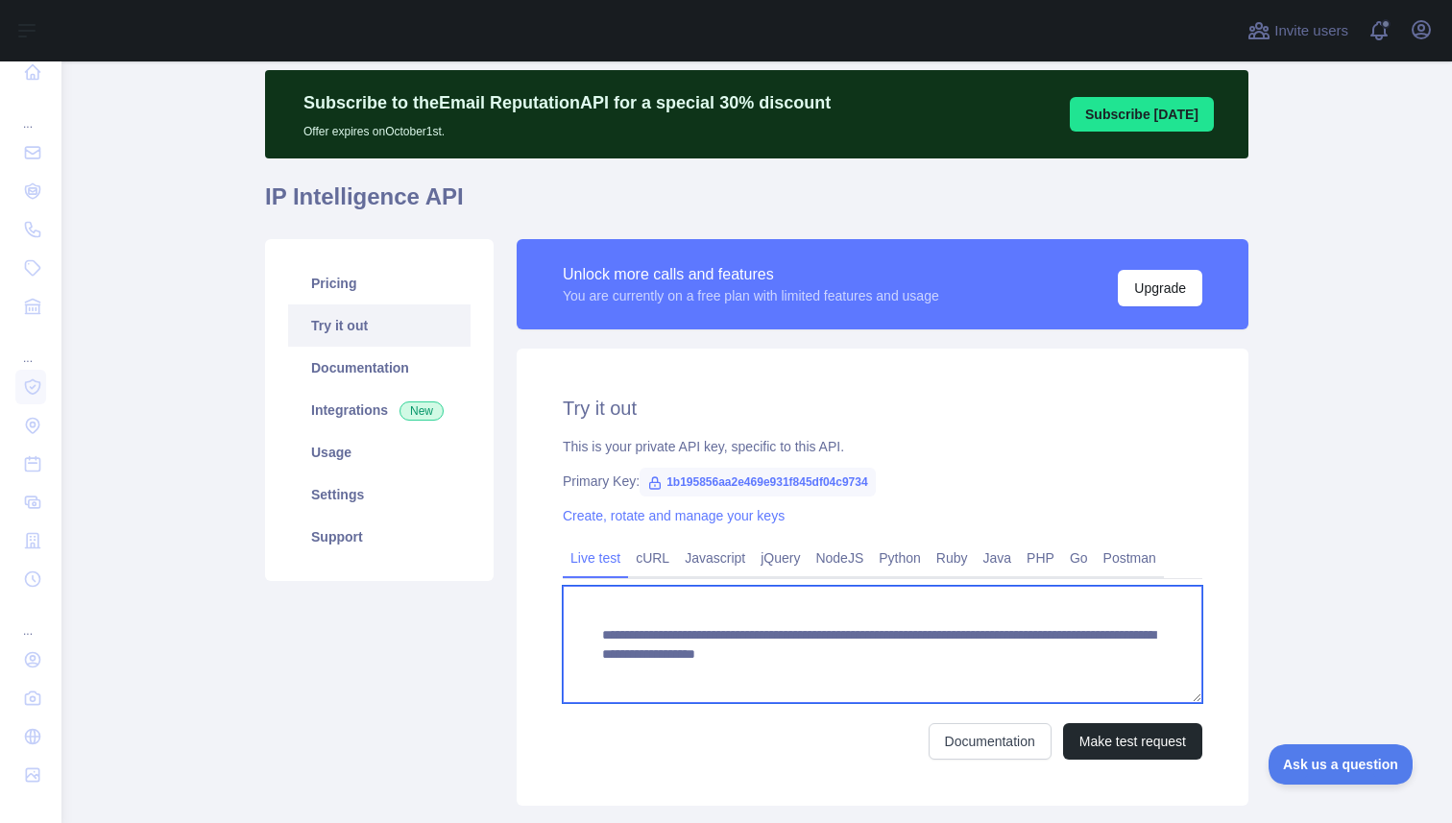
click at [660, 656] on textarea "**********" at bounding box center [883, 644] width 640 height 117
drag, startPoint x: 660, startPoint y: 656, endPoint x: 616, endPoint y: 612, distance: 62.5
click at [616, 612] on textarea "**********" at bounding box center [883, 644] width 640 height 117
click at [896, 673] on textarea "**********" at bounding box center [883, 644] width 640 height 117
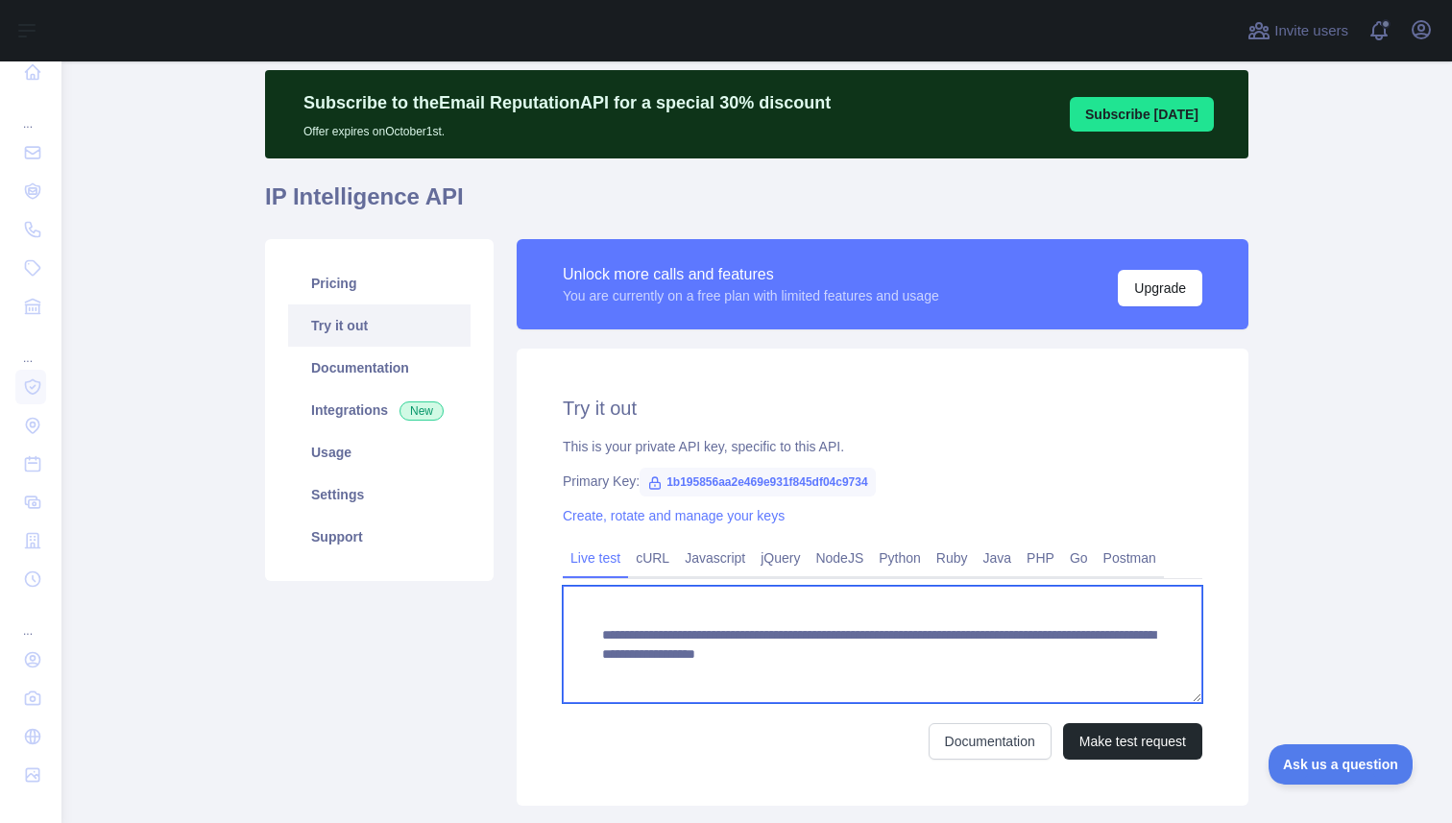
click at [896, 673] on textarea "**********" at bounding box center [883, 644] width 640 height 117
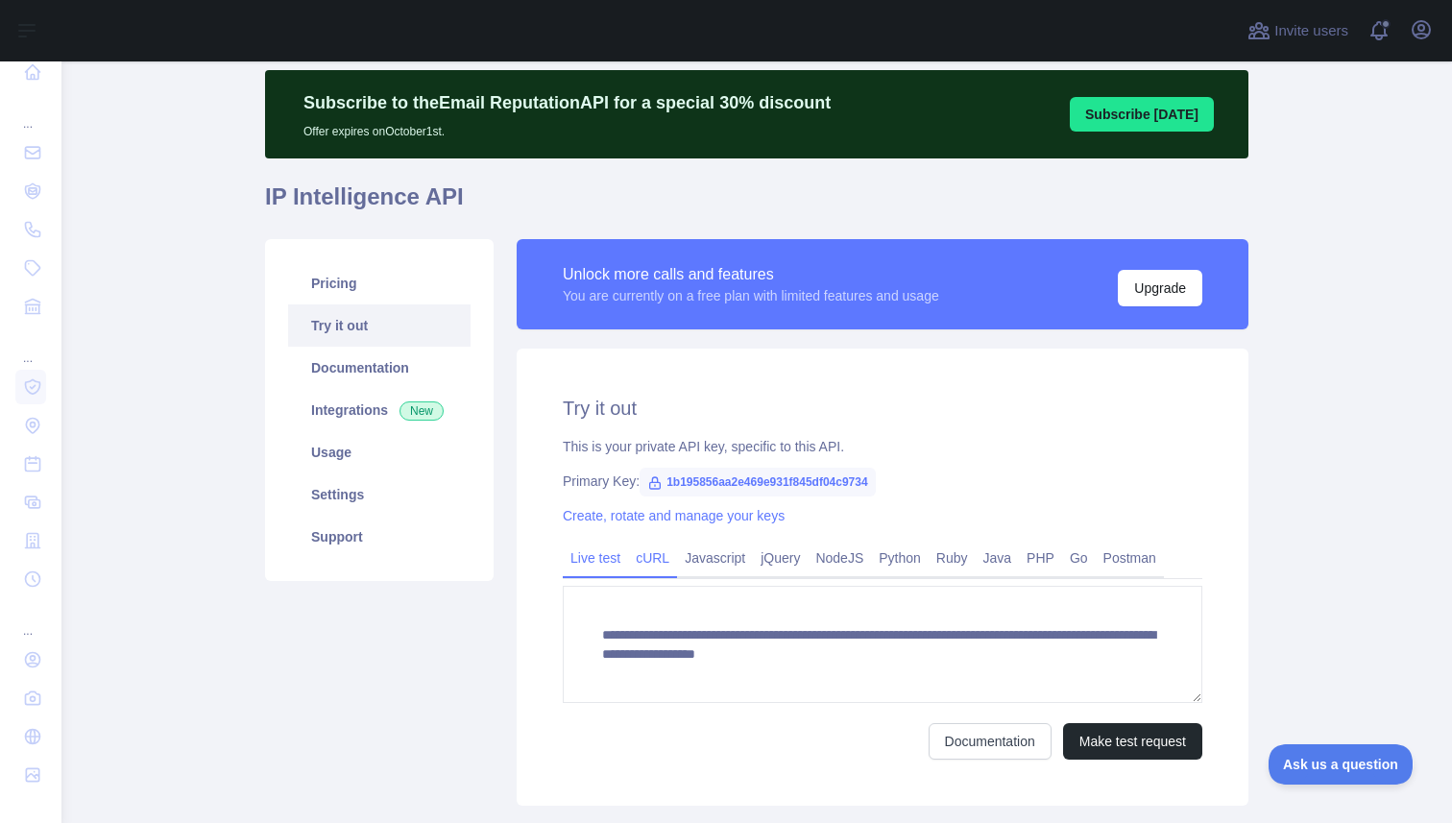
click at [651, 560] on link "cURL" at bounding box center [652, 558] width 49 height 31
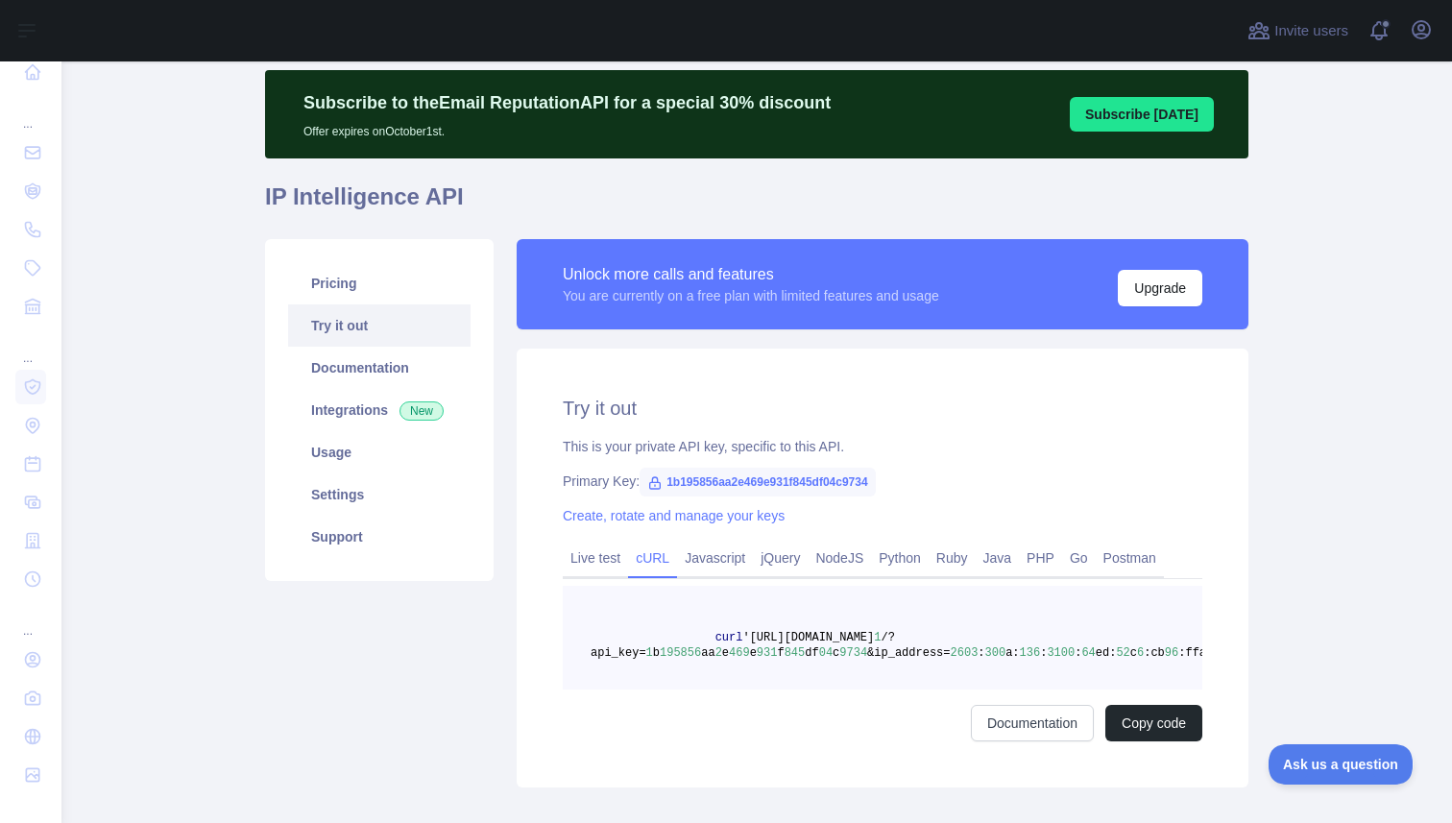
scroll to position [0, 0]
click at [816, 655] on span "df" at bounding box center [812, 652] width 13 height 13
copy span "1 b 195856 aa 2 e 469 e 931 f 845 df 04 c 9734"
